Goal: Task Accomplishment & Management: Manage account settings

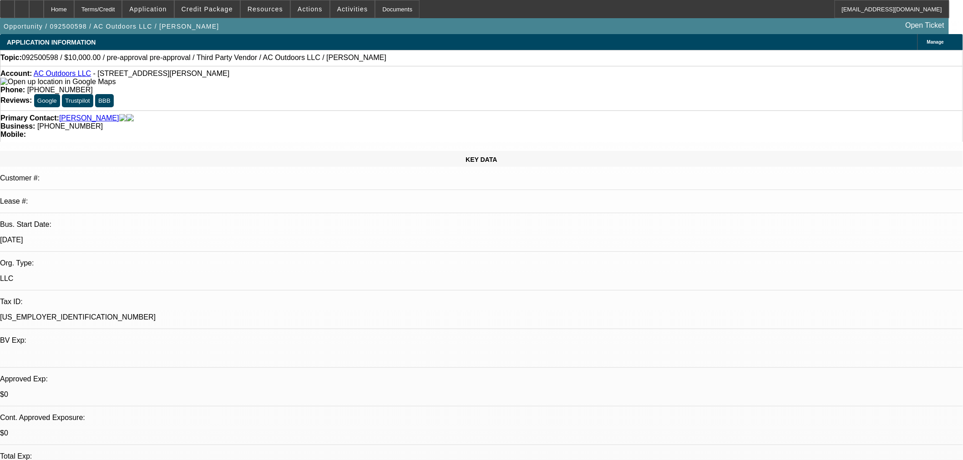
select select "0"
select select "3"
select select "0"
select select "6"
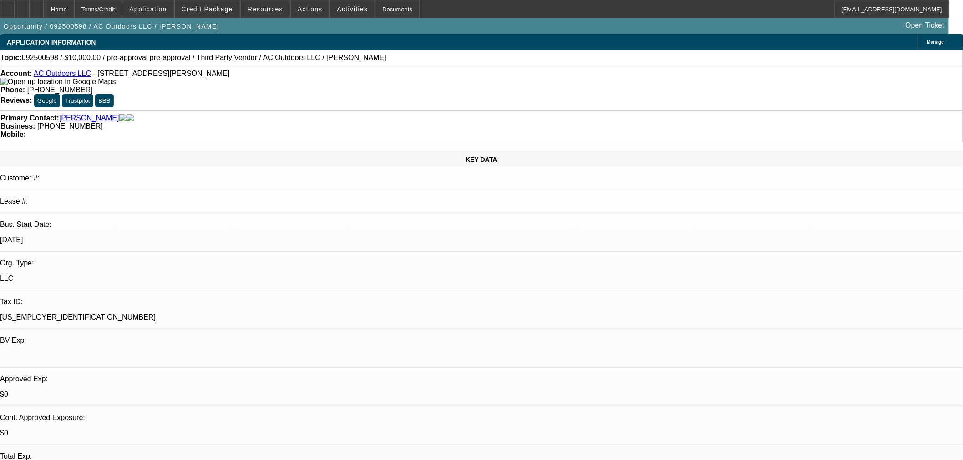
select select "0"
select select "3"
select select "0"
select select "6"
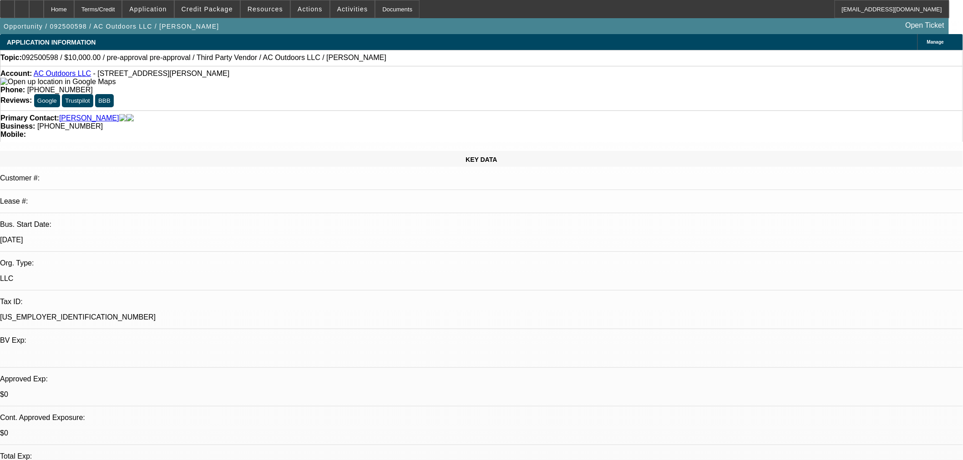
select select "0"
select select "2"
select select "0"
select select "6"
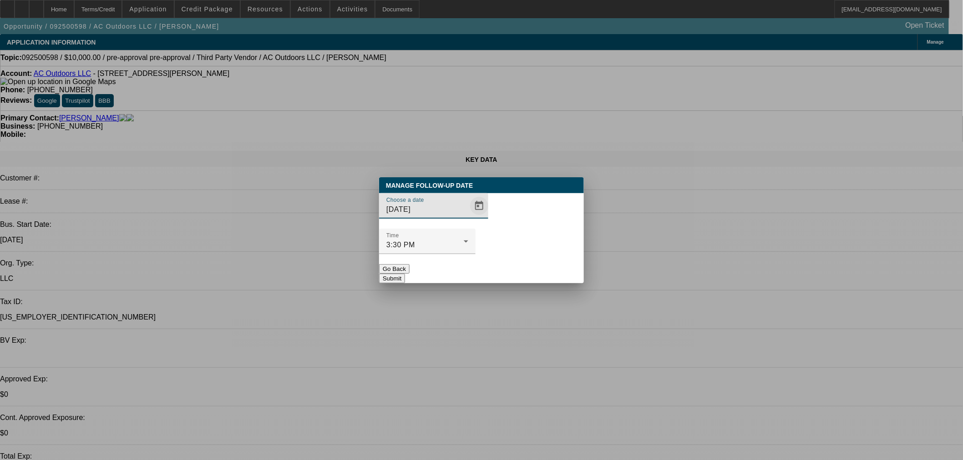
click at [470, 217] on span "Open calendar" at bounding box center [479, 206] width 22 height 22
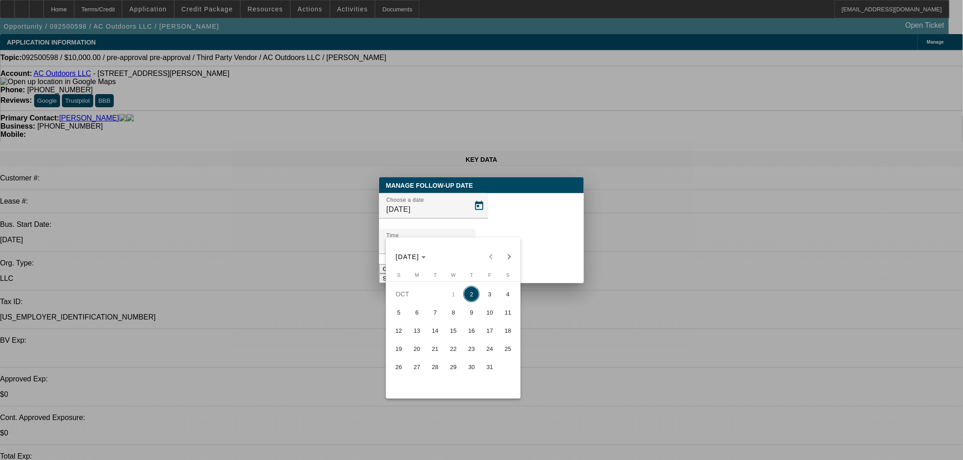
click at [489, 293] on span "3" at bounding box center [489, 294] width 16 height 16
type input "[DATE]"
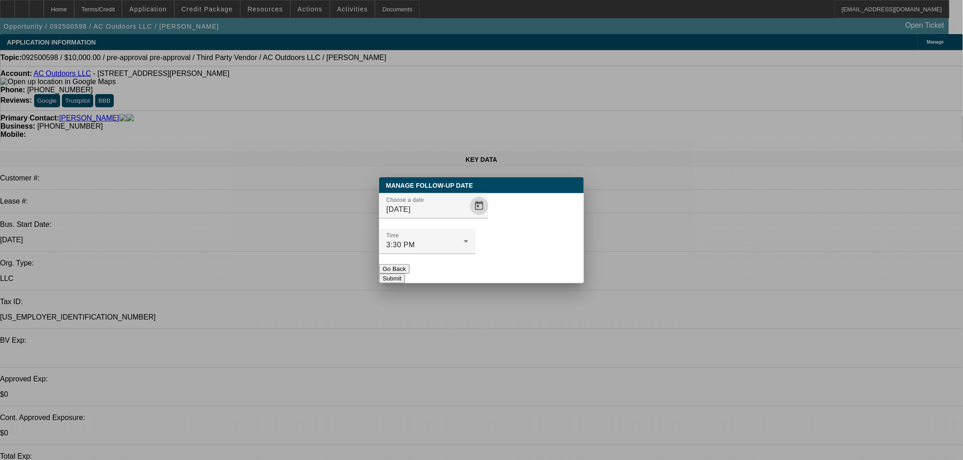
click at [405, 274] on button "Submit" at bounding box center [392, 279] width 26 height 10
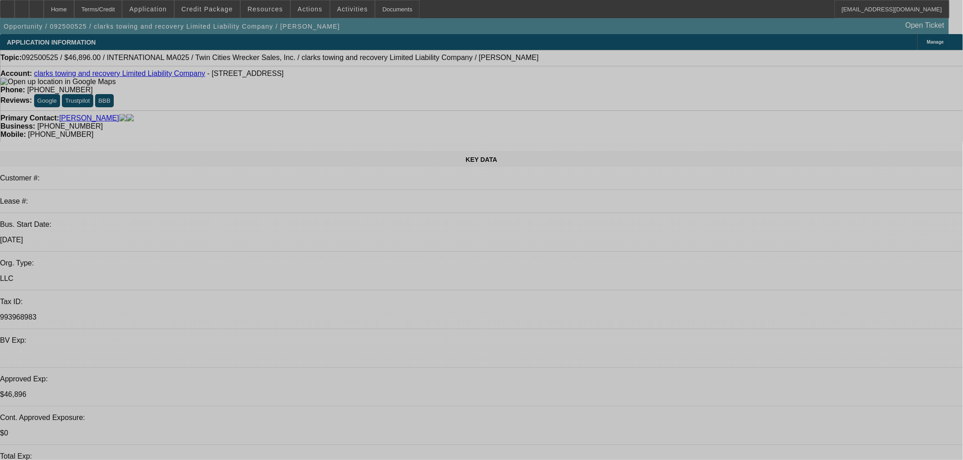
select select "0.2"
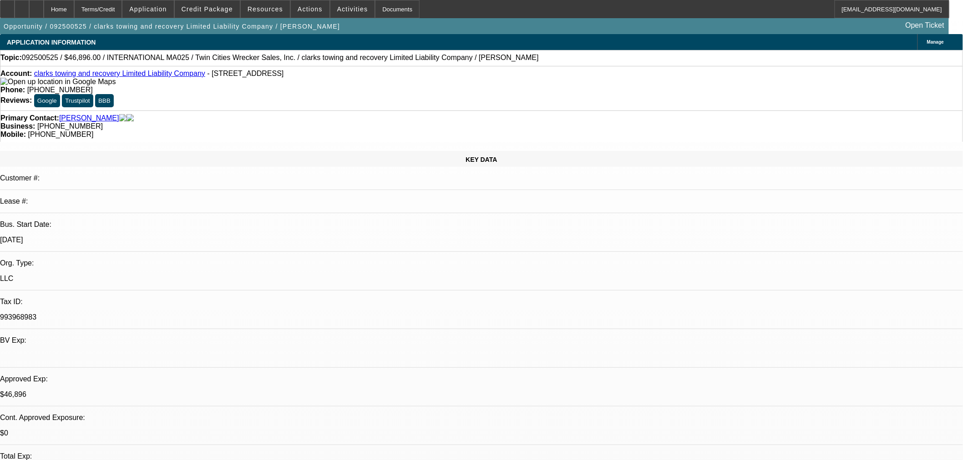
select select "2"
select select "0"
select select "0.2"
select select "2"
select select "0"
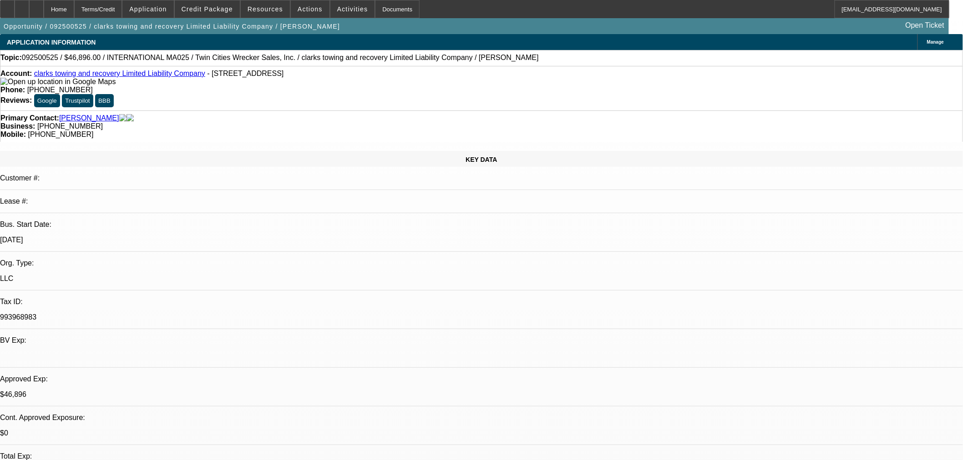
select select "0"
select select "2"
select select "0"
select select "2"
select select "6"
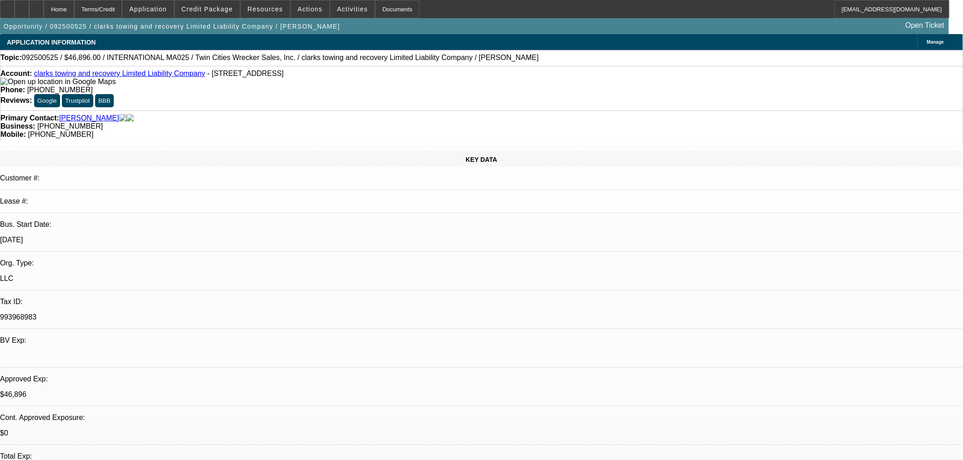
select select "2"
select select "6"
select select "2"
select select "6"
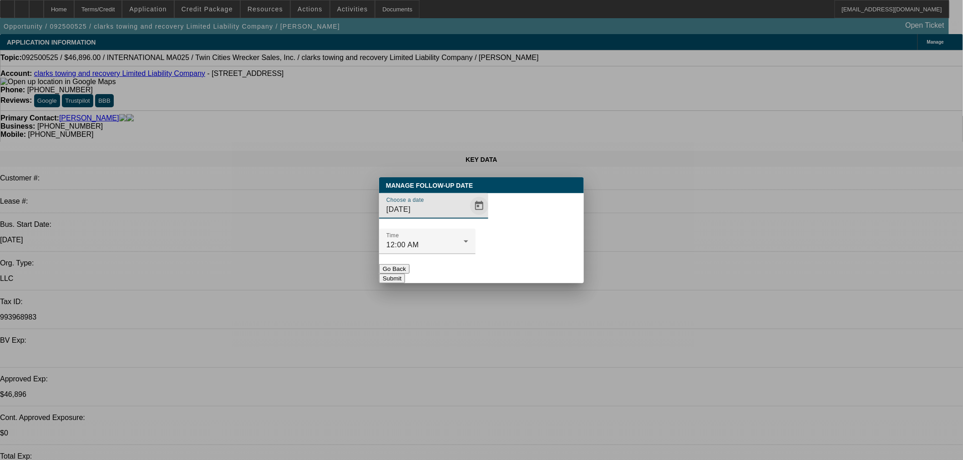
click at [468, 217] on span "Open calendar" at bounding box center [479, 206] width 22 height 22
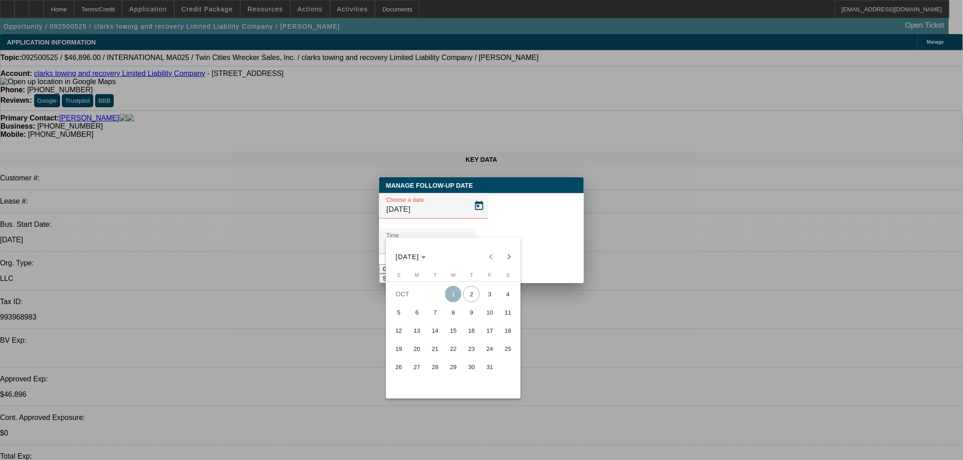
click at [483, 287] on button "3" at bounding box center [489, 294] width 18 height 18
type input "[DATE]"
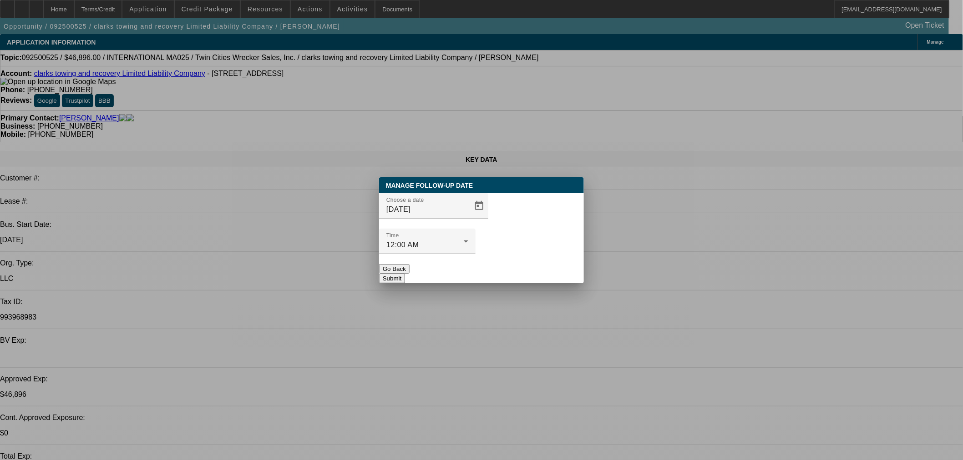
click at [405, 274] on button "Submit" at bounding box center [392, 279] width 26 height 10
